Goal: Task Accomplishment & Management: Manage account settings

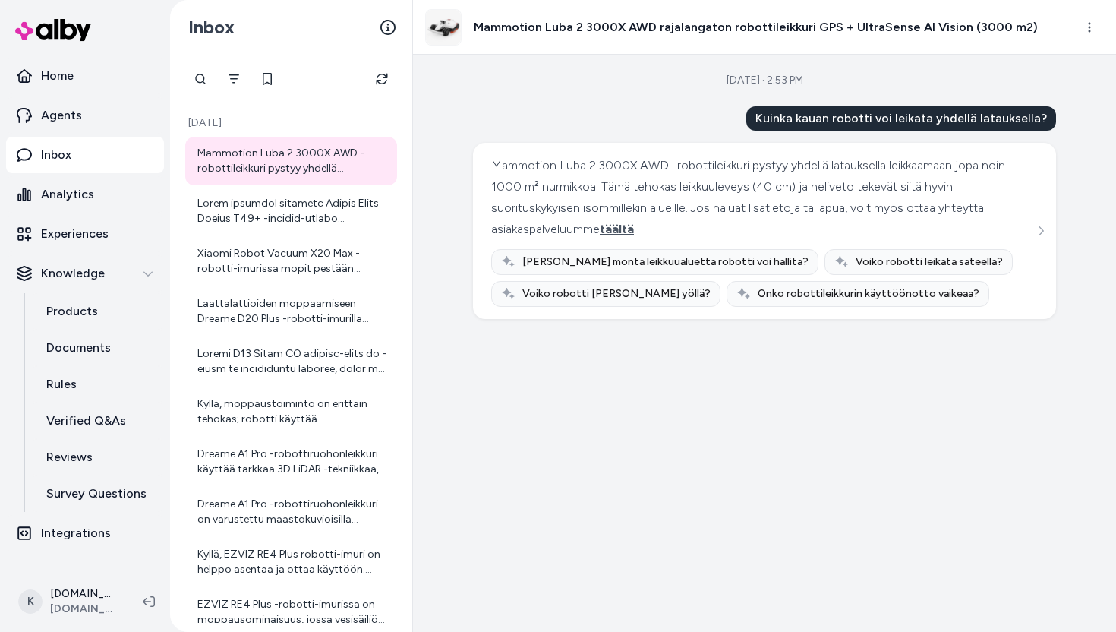
click at [370, 93] on div at bounding box center [291, 79] width 212 height 30
click at [377, 74] on icon "Refresh" at bounding box center [382, 79] width 12 height 12
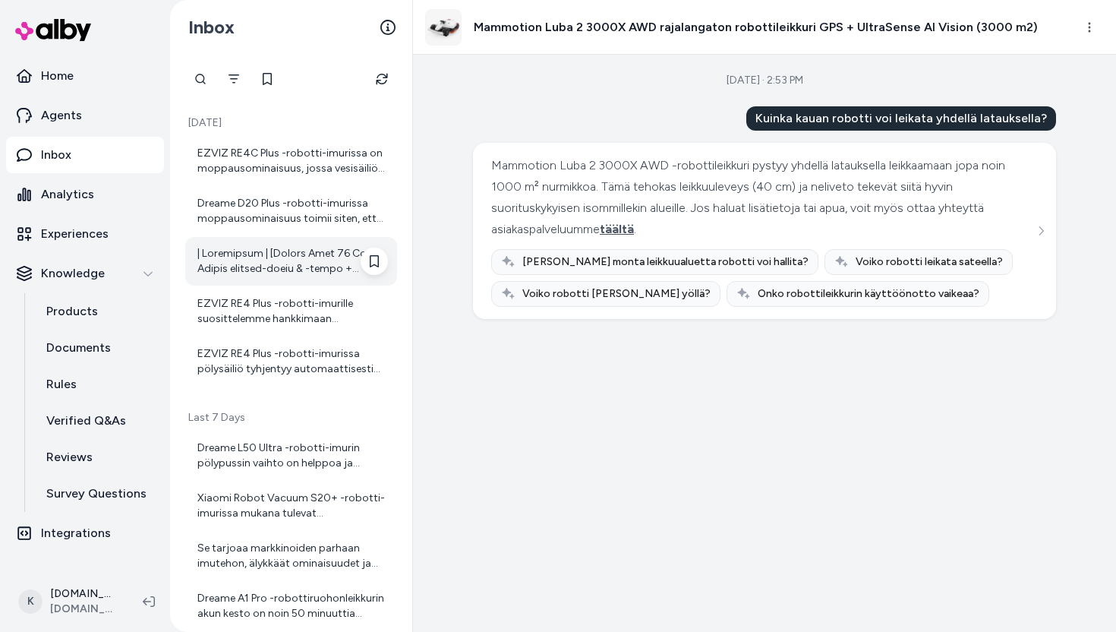
click at [300, 271] on div at bounding box center [292, 261] width 191 height 30
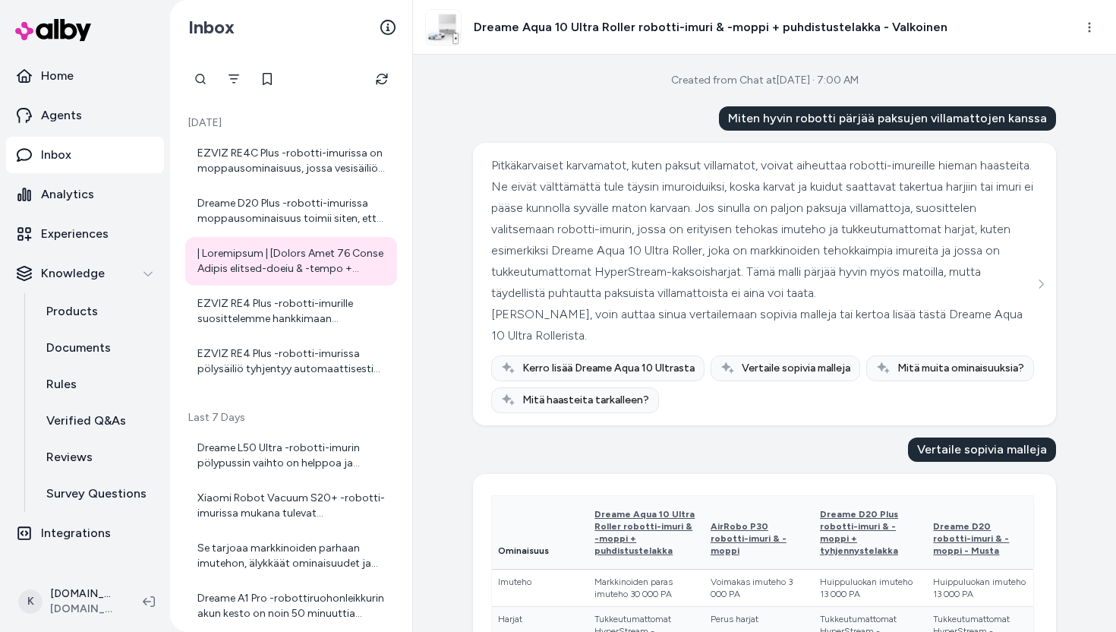
scroll to position [923, 0]
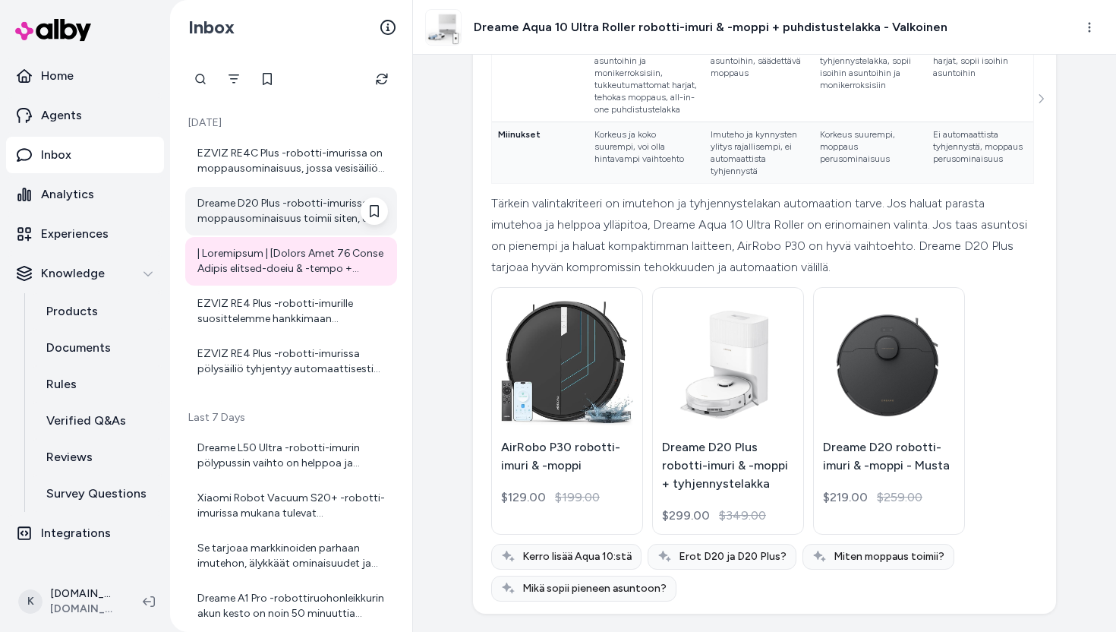
click at [273, 209] on div "Dreame D20 Plus -robotti-imurissa moppausominaisuus toimii siten, että siinä on…" at bounding box center [292, 211] width 191 height 30
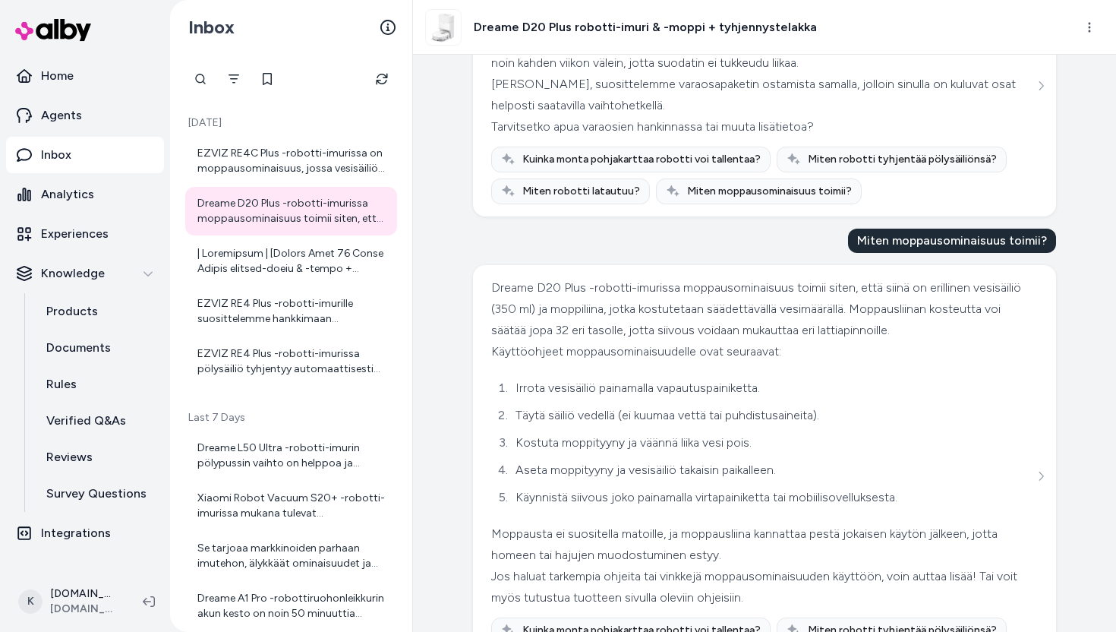
scroll to position [282, 0]
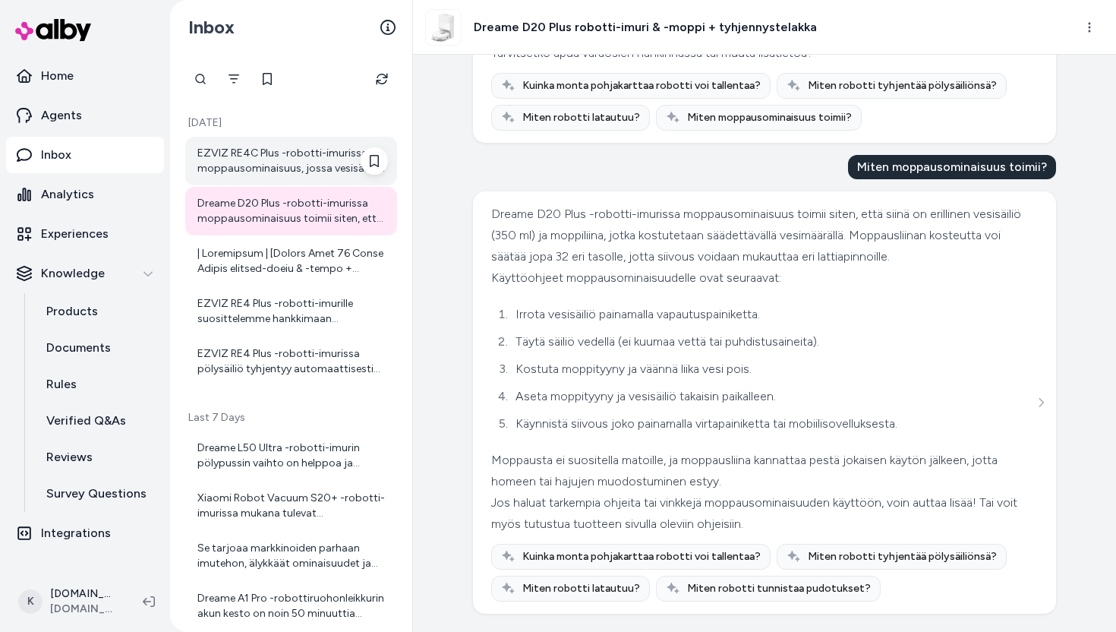
click at [267, 167] on div "EZVIZ RE4C Plus -robotti-imurissa on moppausominaisuus, jossa vesisäiliö säätel…" at bounding box center [292, 161] width 191 height 30
